Goal: Task Accomplishment & Management: Complete application form

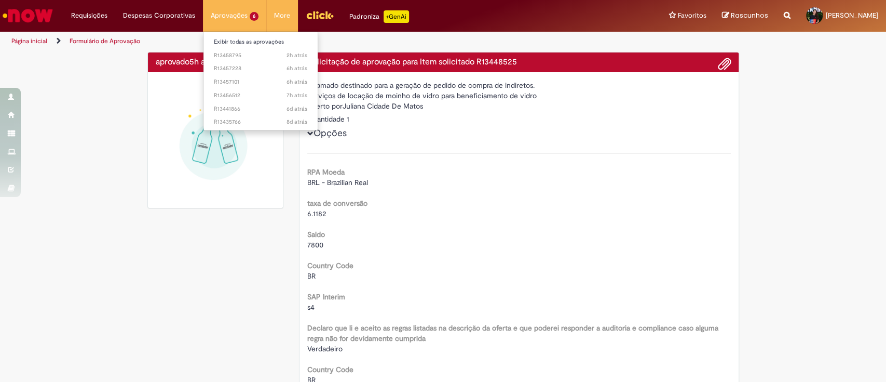
click at [239, 14] on li "Aprovações 6 Exibir todas as aprovações 2h atrás 2 horas atrás R13458795 6h atr…" at bounding box center [234, 15] width 63 height 31
